Goal: Use online tool/utility: Utilize a website feature to perform a specific function

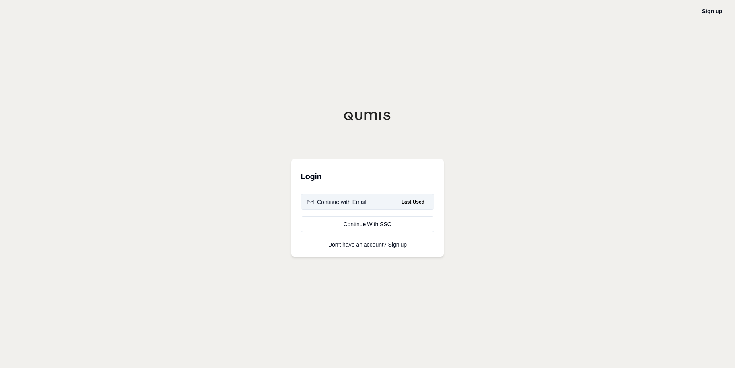
click at [336, 202] on div "Continue with Email" at bounding box center [336, 202] width 59 height 8
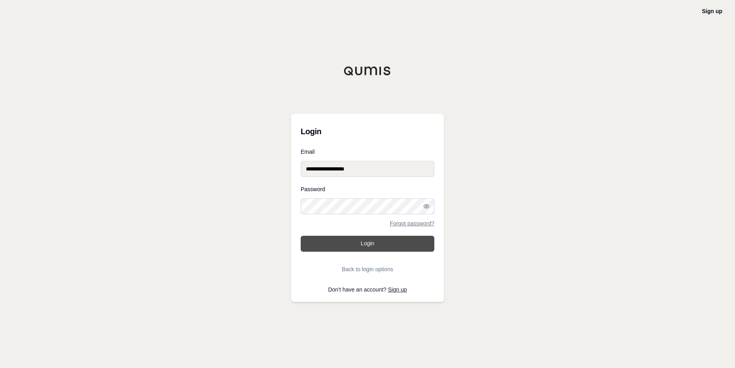
click at [347, 241] on button "Login" at bounding box center [368, 243] width 134 height 16
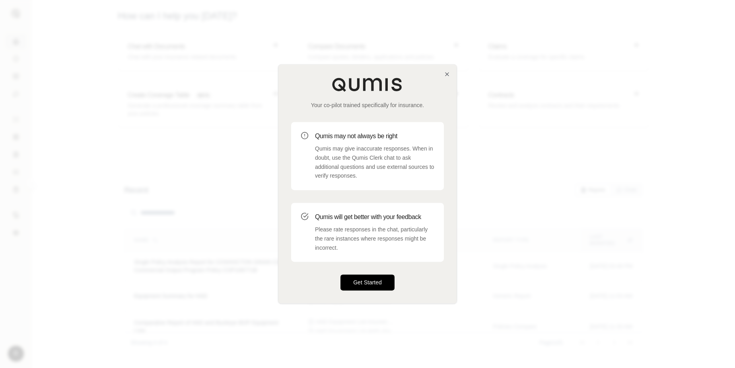
click at [367, 276] on button "Get Started" at bounding box center [367, 282] width 54 height 16
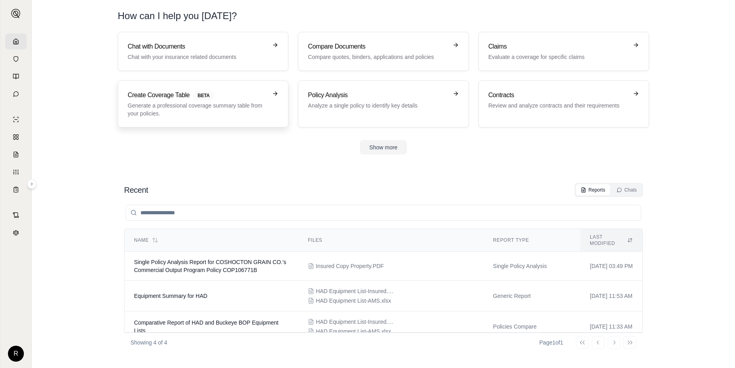
click at [168, 104] on p "Generate a professional coverage summary table from your policies." at bounding box center [198, 109] width 140 height 16
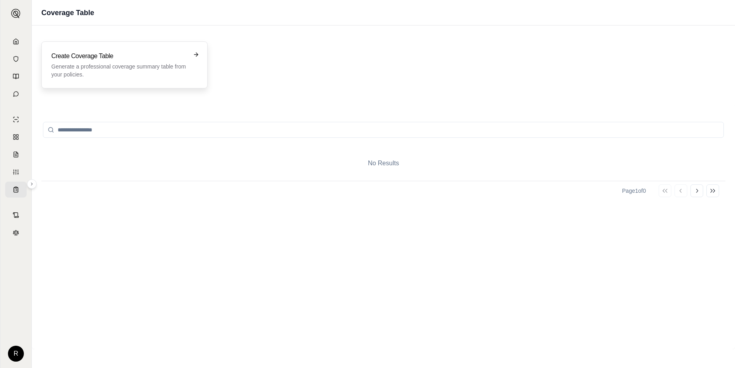
click at [84, 66] on p "Generate a professional coverage summary table from your policies." at bounding box center [118, 70] width 135 height 16
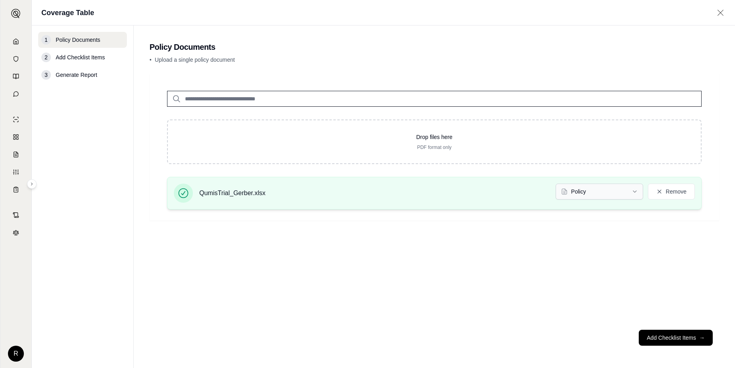
click at [622, 194] on html "R Coverage Table 1 Policy Documents 2 Add Checklist Items 3 Generate Report Pol…" at bounding box center [367, 184] width 735 height 368
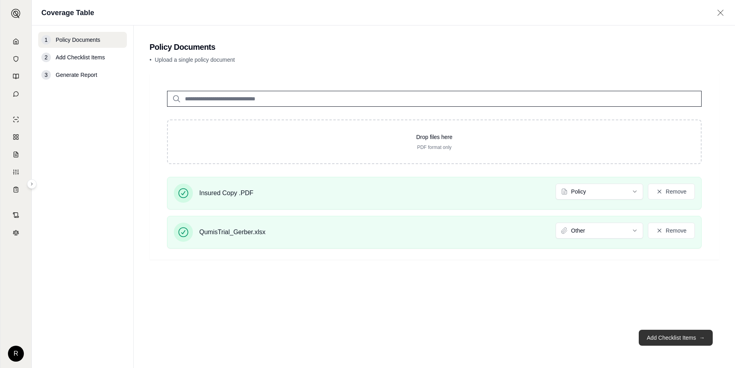
click at [663, 336] on button "Add Checklist Items →" at bounding box center [676, 337] width 74 height 16
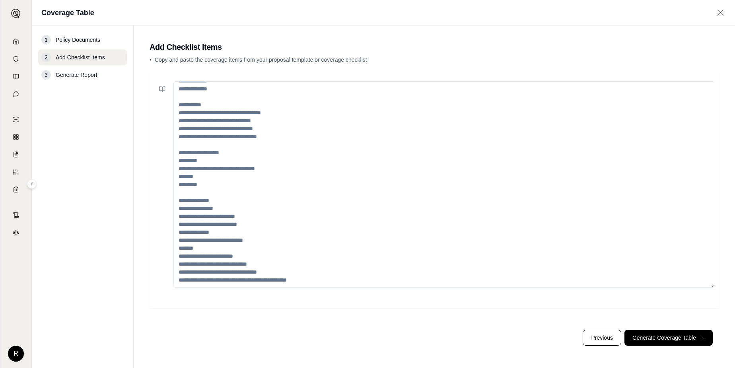
scroll to position [135, 0]
drag, startPoint x: 294, startPoint y: 273, endPoint x: 176, endPoint y: 118, distance: 194.7
click at [176, 118] on textarea at bounding box center [443, 184] width 541 height 206
click at [298, 272] on textarea at bounding box center [443, 184] width 541 height 206
drag, startPoint x: 298, startPoint y: 272, endPoint x: 180, endPoint y: 273, distance: 118.1
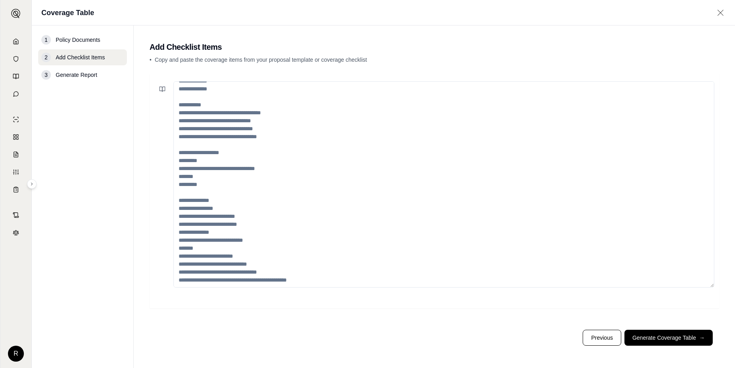
click at [180, 273] on textarea at bounding box center [443, 184] width 541 height 206
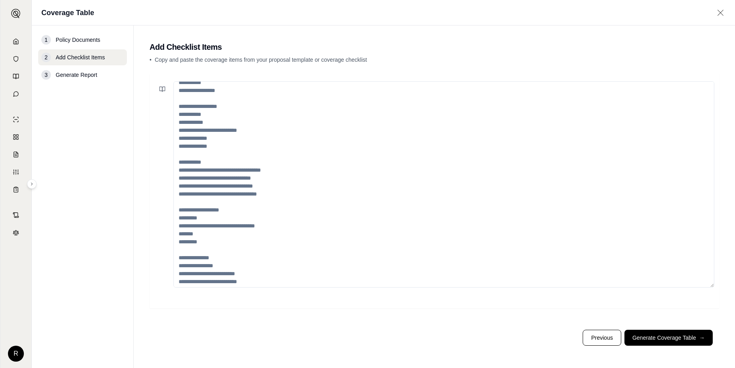
scroll to position [0, 0]
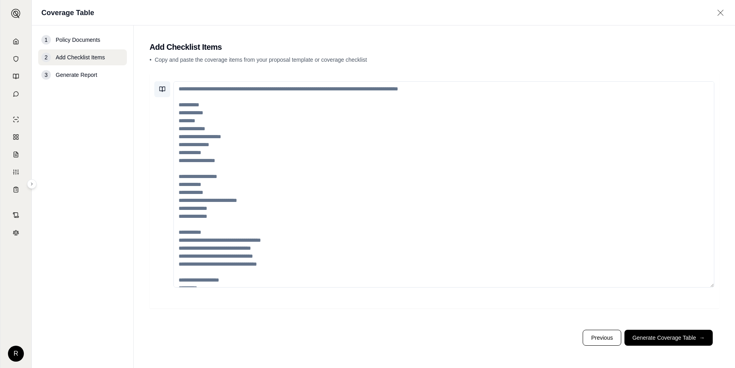
click at [162, 91] on icon at bounding box center [163, 89] width 3 height 5
click at [383, 142] on textarea at bounding box center [443, 184] width 541 height 206
click at [74, 41] on span "Policy Documents" at bounding box center [78, 40] width 45 height 8
click at [597, 338] on button "Previous" at bounding box center [602, 337] width 38 height 16
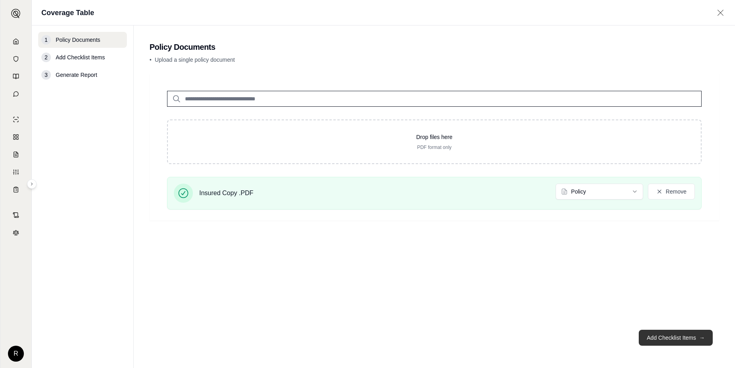
click at [669, 335] on button "Add Checklist Items →" at bounding box center [676, 337] width 74 height 16
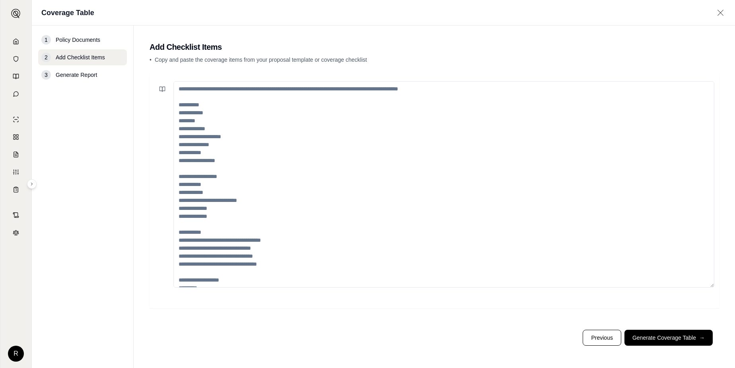
click at [240, 143] on textarea at bounding box center [443, 184] width 541 height 206
click at [231, 116] on textarea at bounding box center [443, 184] width 541 height 206
click at [228, 113] on textarea at bounding box center [443, 184] width 541 height 206
click at [230, 114] on textarea at bounding box center [443, 184] width 541 height 206
click at [191, 110] on textarea at bounding box center [443, 184] width 541 height 206
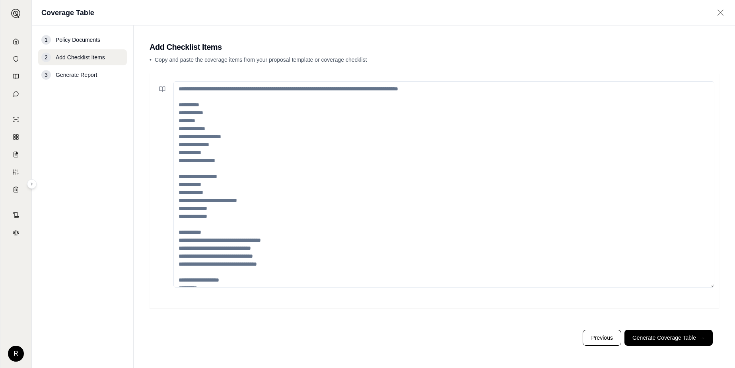
click at [442, 90] on textarea at bounding box center [443, 184] width 541 height 206
click at [214, 122] on textarea at bounding box center [443, 184] width 541 height 206
paste textarea "**********"
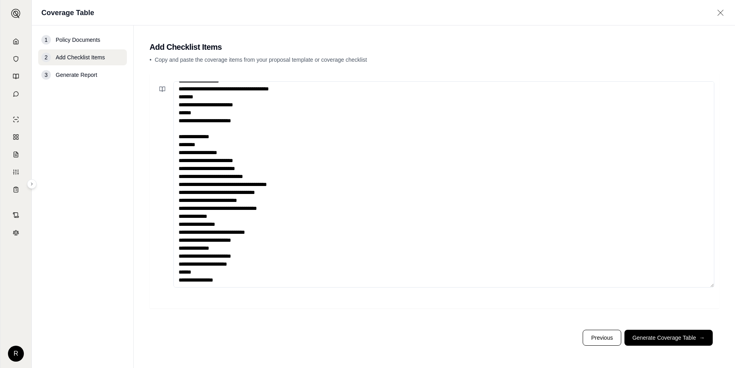
scroll to position [1368, 0]
type textarea "**********"
click at [680, 336] on button "Generate Coverage Table →" at bounding box center [668, 337] width 88 height 16
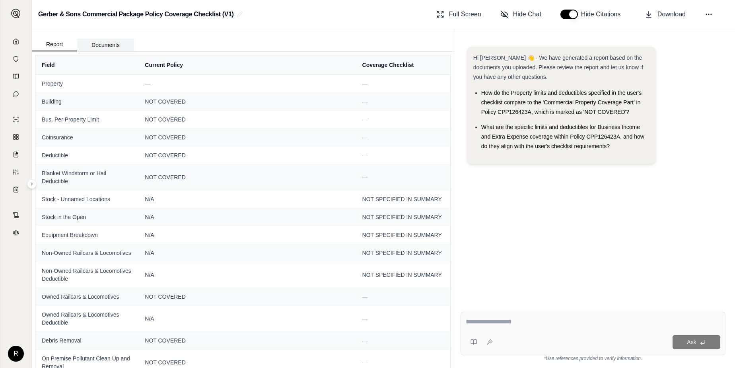
click at [98, 48] on button "Documents" at bounding box center [105, 45] width 57 height 13
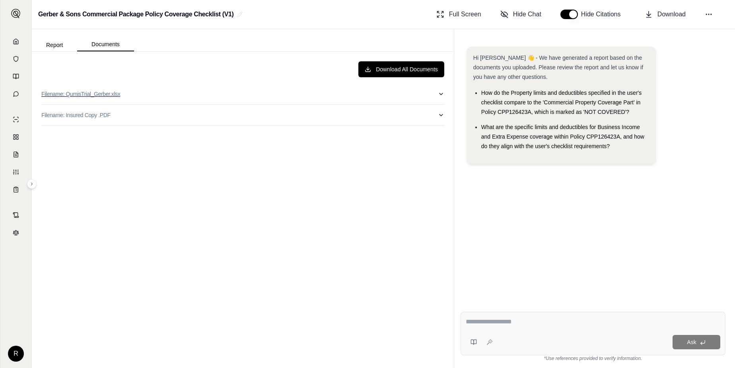
click at [442, 96] on icon "button" at bounding box center [441, 94] width 6 height 6
click at [434, 97] on button "Filename: QumisTrial_Gerber.xlsx" at bounding box center [242, 94] width 403 height 21
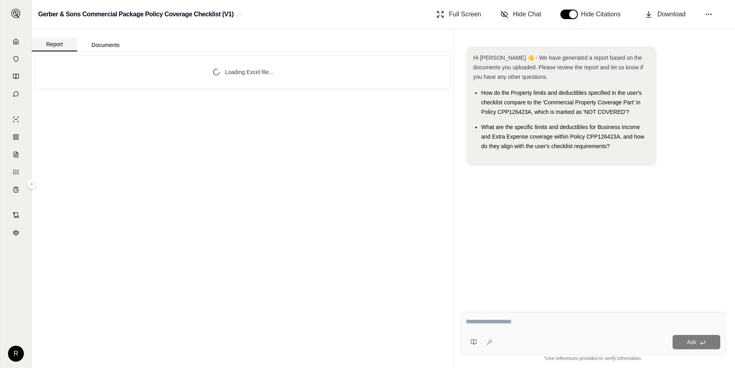
click at [56, 42] on button "Report" at bounding box center [54, 45] width 45 height 14
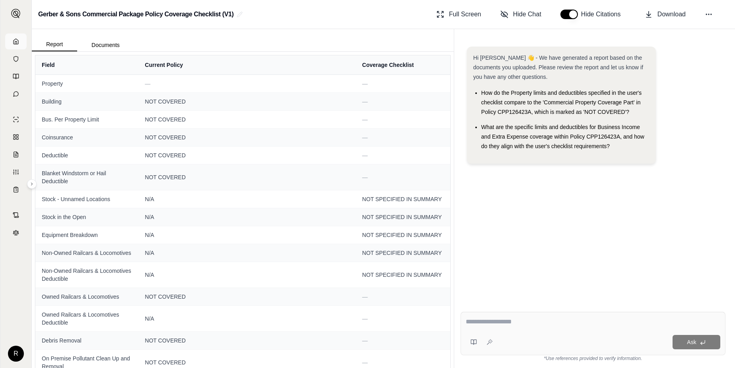
click at [15, 44] on polyline at bounding box center [16, 42] width 2 height 3
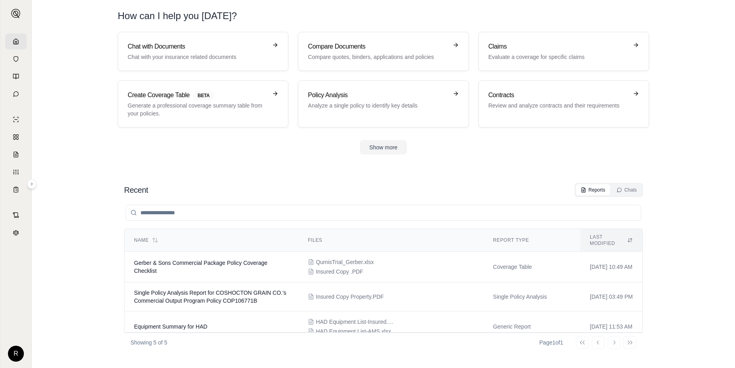
click at [449, 173] on section "Recent Reports Chats Name Files Report Type Last modified Gerber & Sons Commerc…" at bounding box center [383, 267] width 697 height 200
